Goal: Task Accomplishment & Management: Complete application form

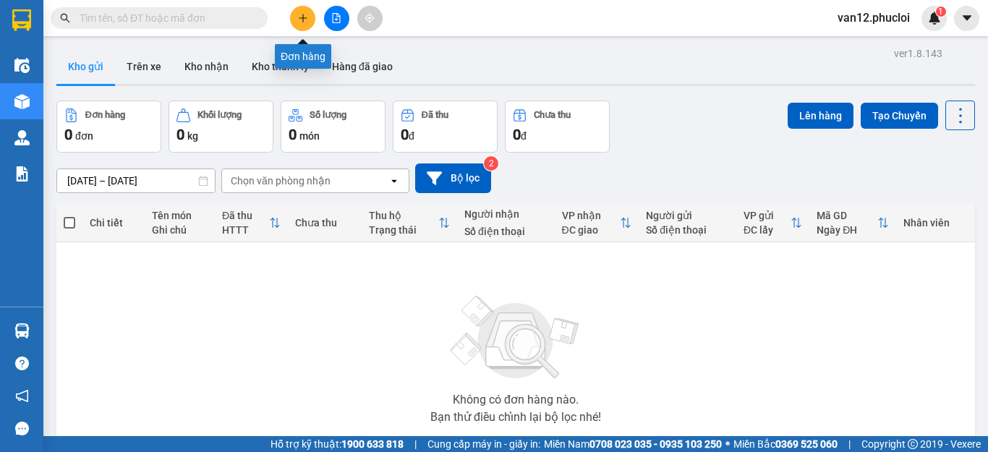
click at [305, 20] on icon "plus" at bounding box center [303, 18] width 10 height 10
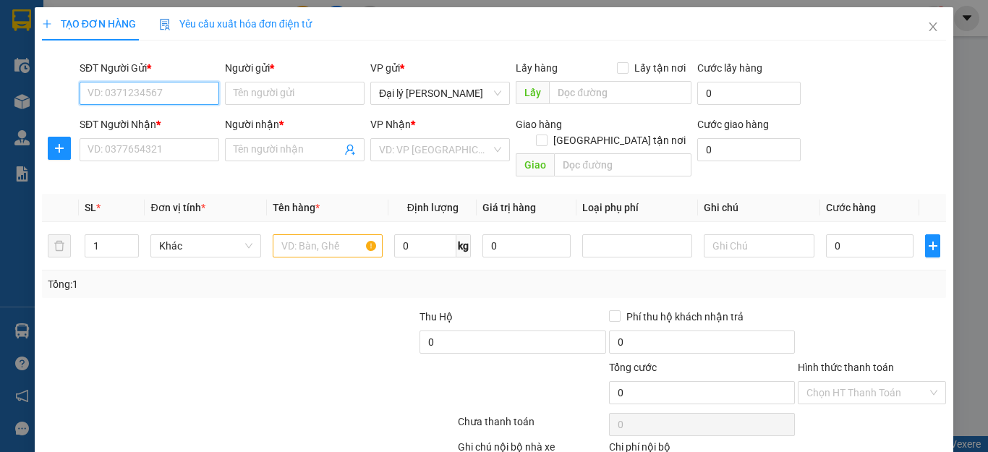
click at [207, 93] on input "SĐT Người Gửi *" at bounding box center [150, 93] width 140 height 23
click at [169, 121] on div "0835422165 - [PERSON_NAME]" at bounding box center [159, 122] width 142 height 16
type input "0835422165"
type input "C vân"
type input "0835422165"
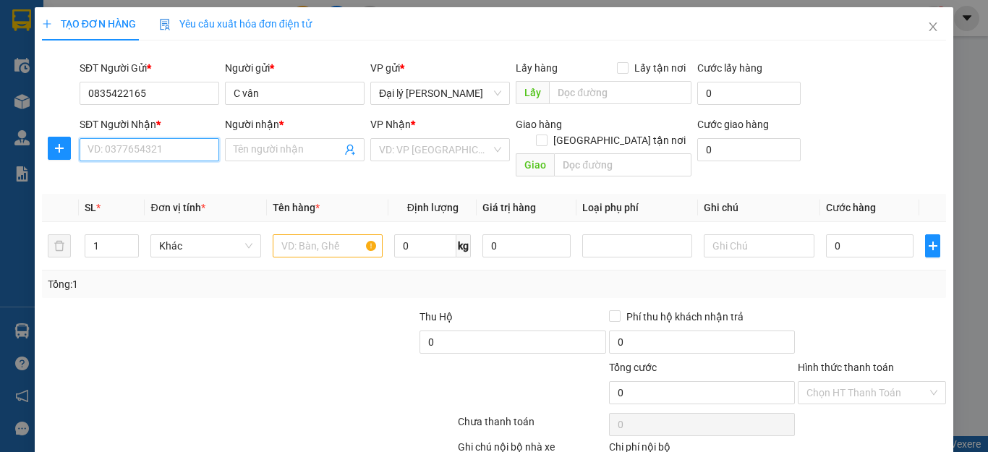
click at [200, 152] on input "SĐT Người Nhận *" at bounding box center [150, 149] width 140 height 23
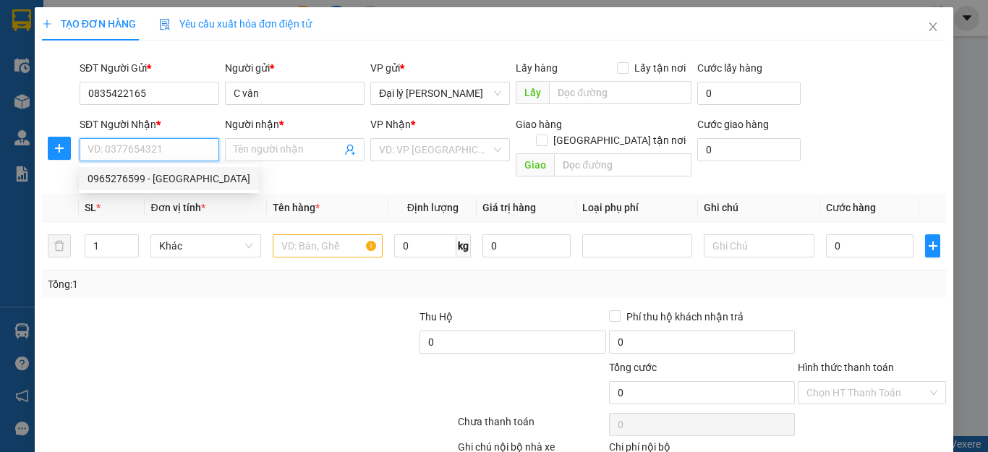
click at [181, 176] on div "0965276599 - [GEOGRAPHIC_DATA]" at bounding box center [169, 179] width 163 height 16
type input "0965276599"
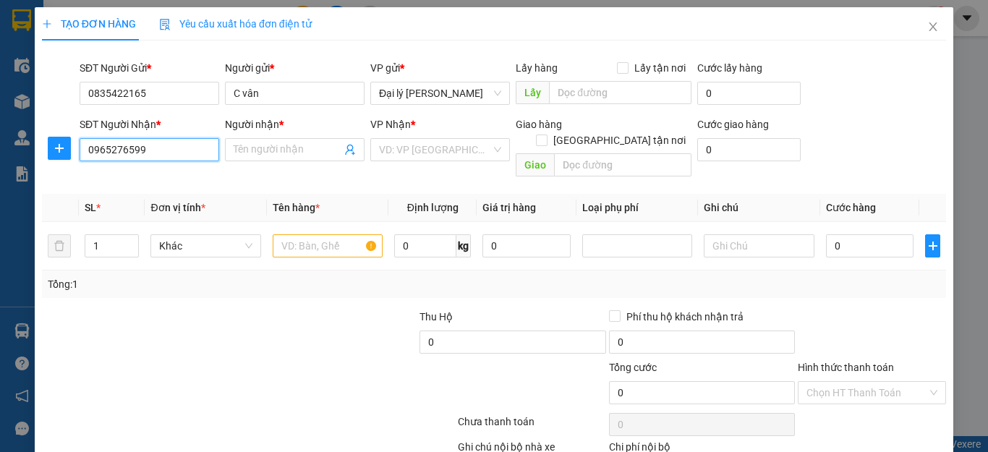
type input "[PERSON_NAME]"
click at [365, 234] on input "text" at bounding box center [328, 245] width 110 height 23
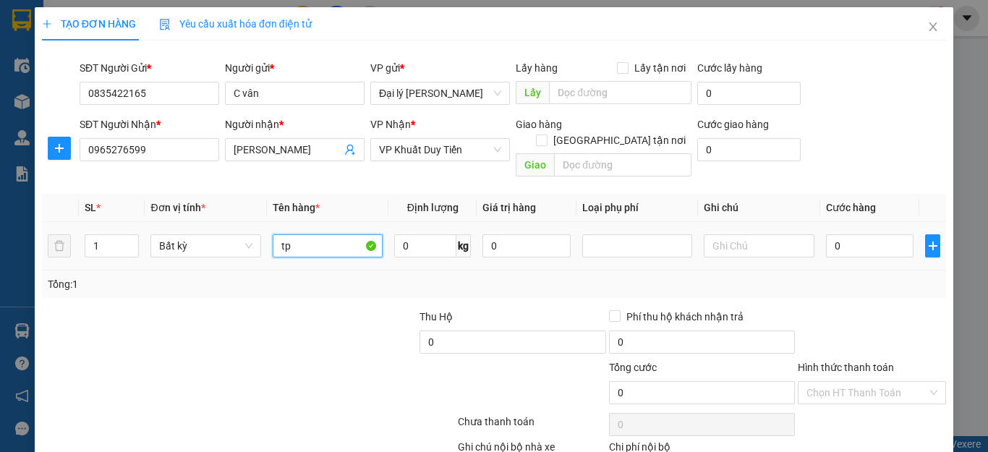
type input "t"
type input "TP"
click at [401, 234] on input "0" at bounding box center [425, 245] width 62 height 23
type input "11"
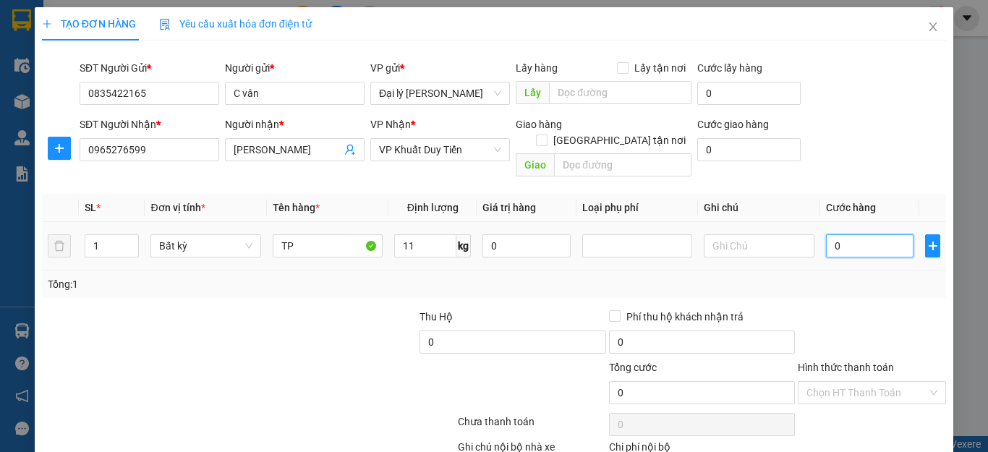
click at [828, 234] on input "0" at bounding box center [870, 245] width 88 height 23
type input "40.000"
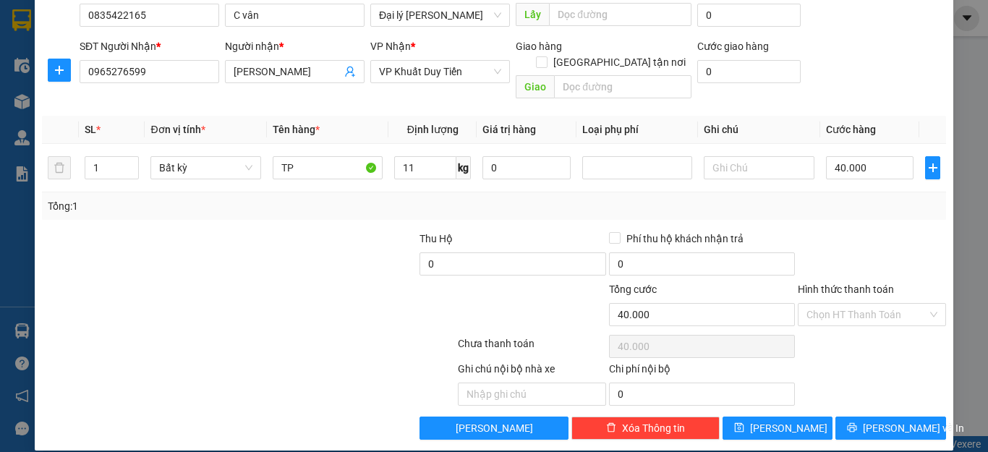
click at [848, 284] on label "Hình thức thanh toán" at bounding box center [846, 290] width 96 height 12
click at [848, 304] on input "Hình thức thanh toán" at bounding box center [867, 315] width 121 height 22
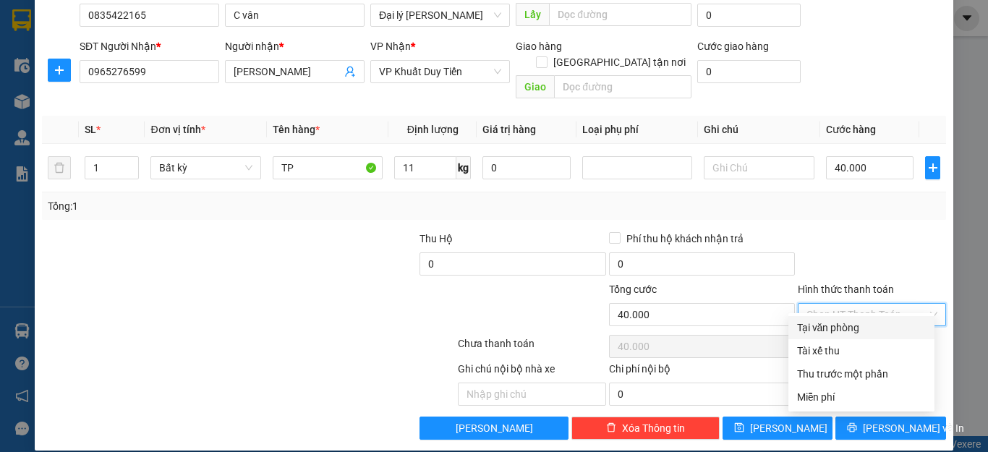
click at [843, 329] on div "Tại văn phòng" at bounding box center [861, 328] width 129 height 16
type input "0"
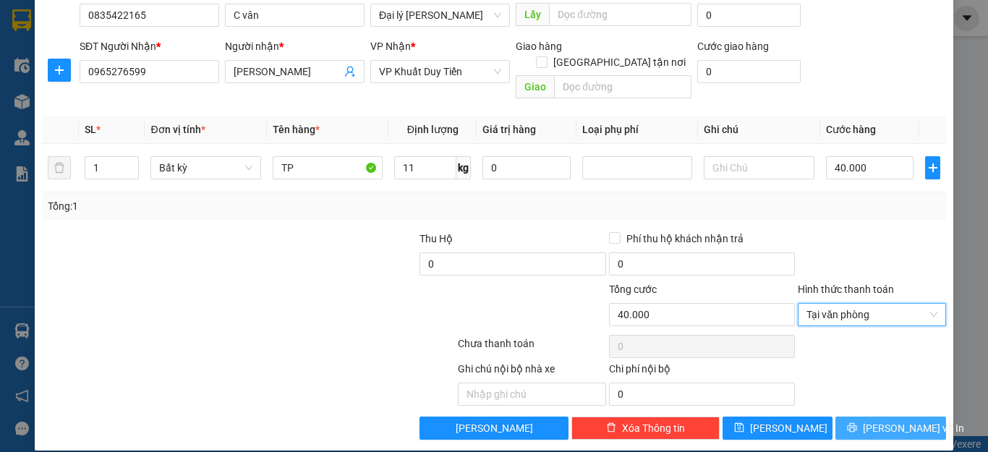
click at [882, 420] on span "[PERSON_NAME] và In" at bounding box center [913, 428] width 101 height 16
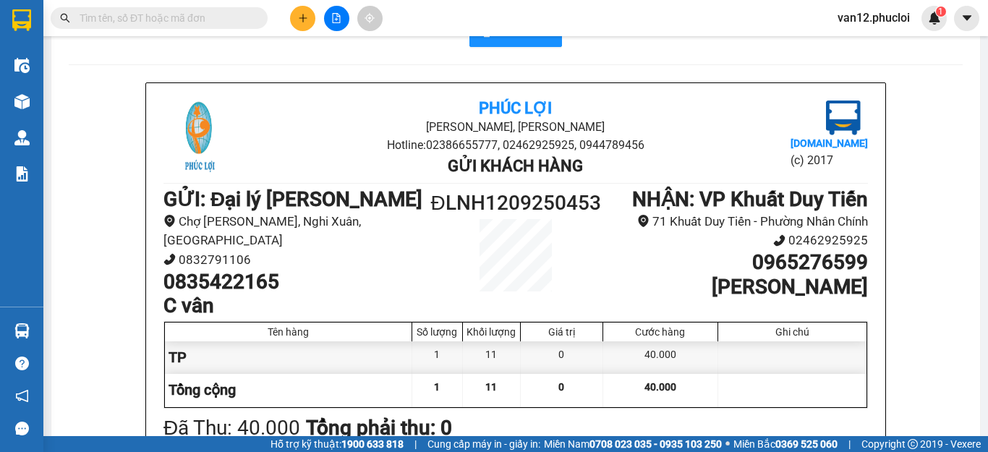
scroll to position [48, 0]
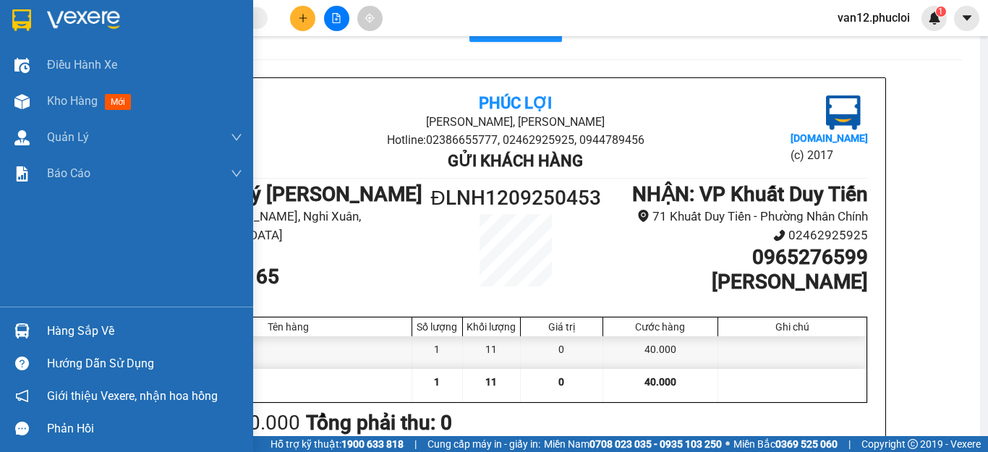
click at [23, 24] on img at bounding box center [21, 20] width 19 height 22
